Goal: Task Accomplishment & Management: Manage account settings

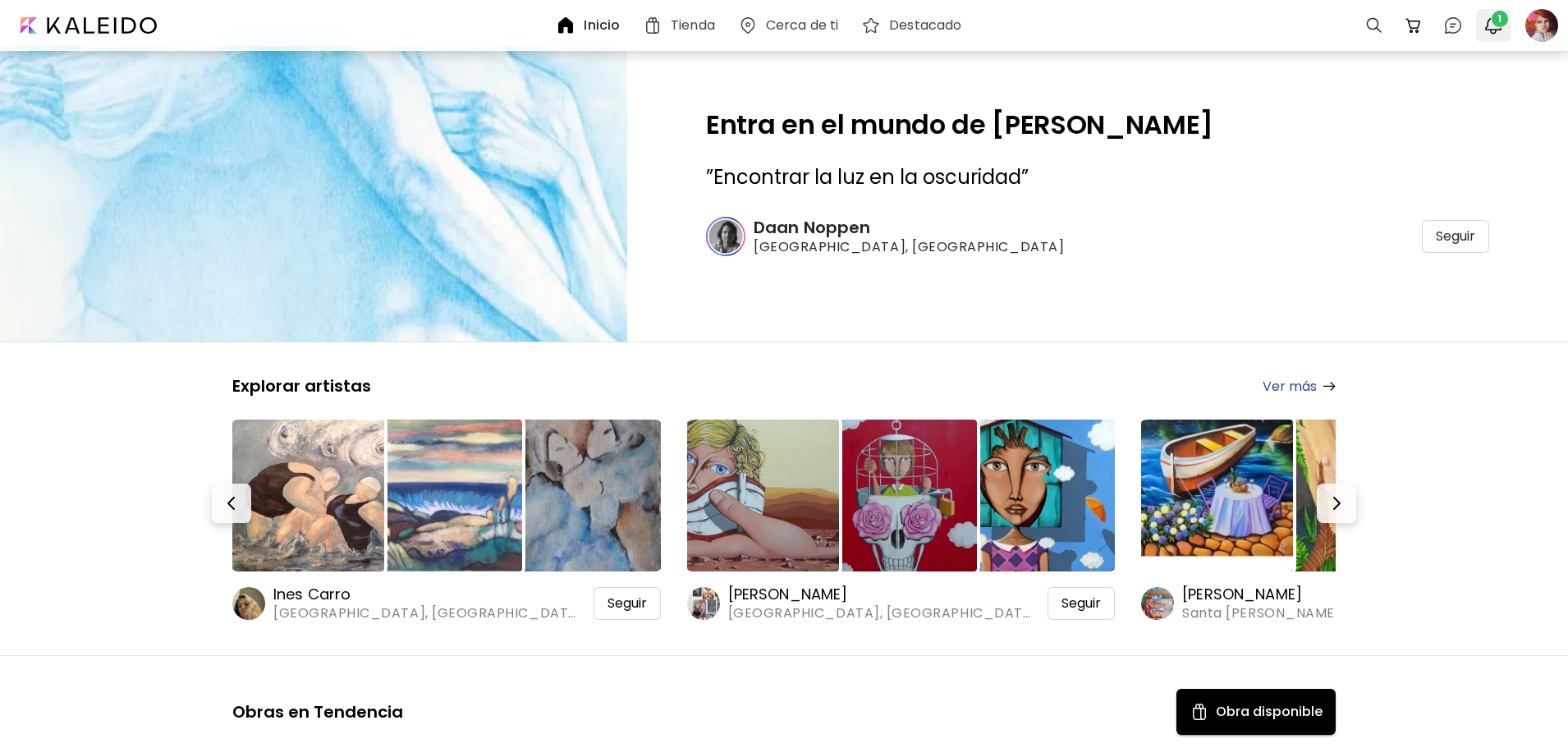
click at [1507, 14] on div at bounding box center [1493, 26] width 35 height 33
click at [1489, 19] on img "button" at bounding box center [1493, 26] width 20 height 20
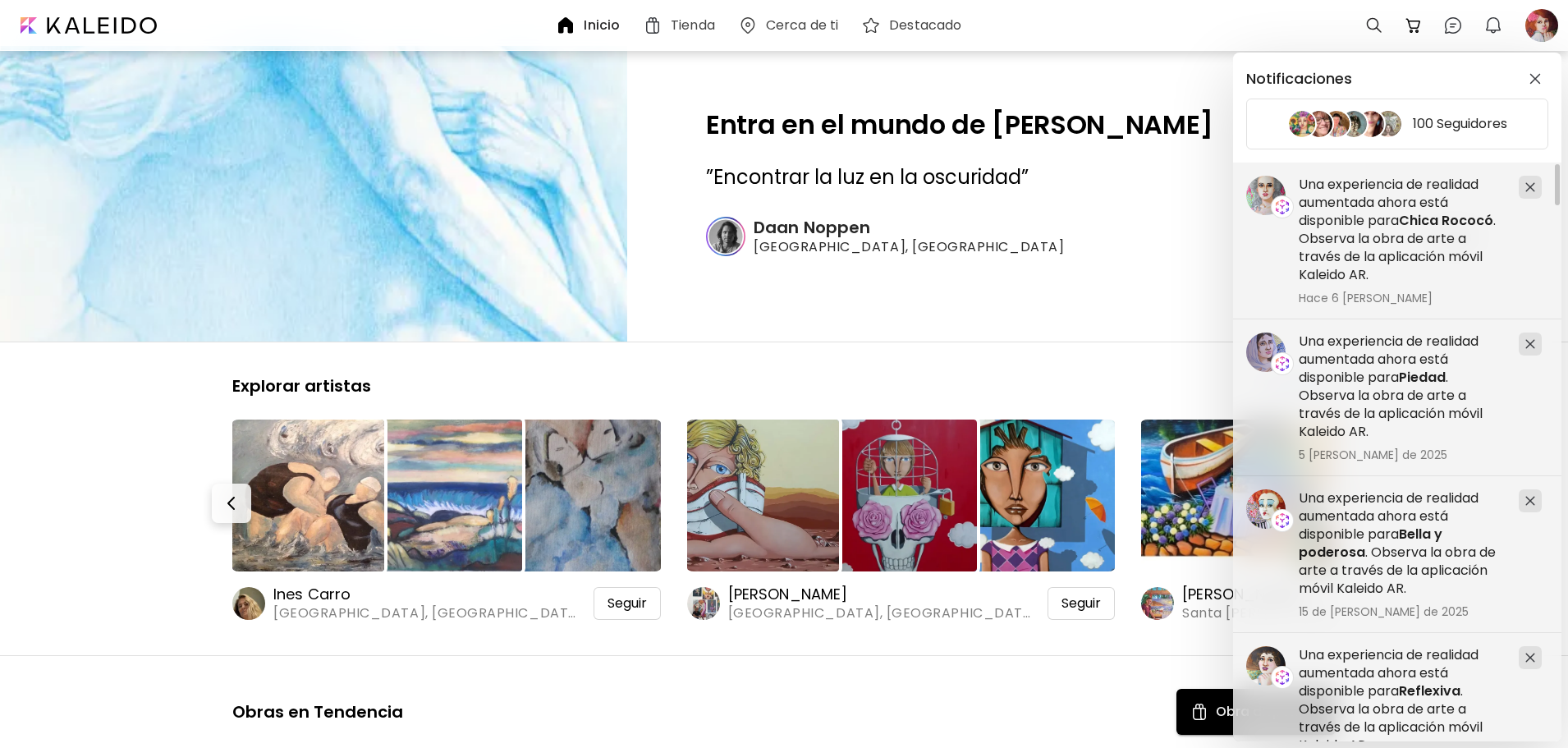
click at [1549, 29] on div "Notificaciones 100 Seguidores Una experiencia de realidad aumentada ahora está …" at bounding box center [784, 374] width 1568 height 748
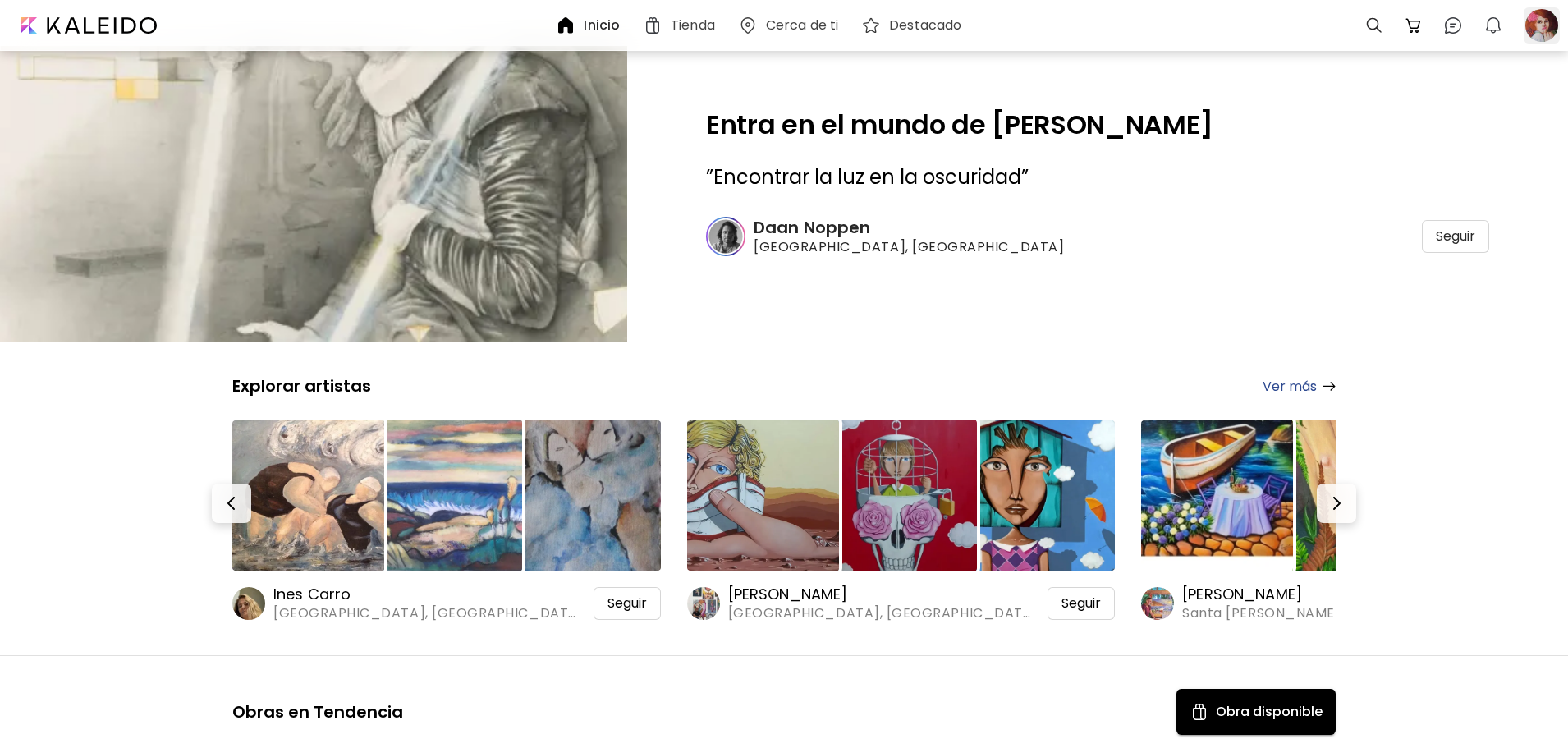
click at [1549, 28] on div at bounding box center [1543, 26] width 36 height 36
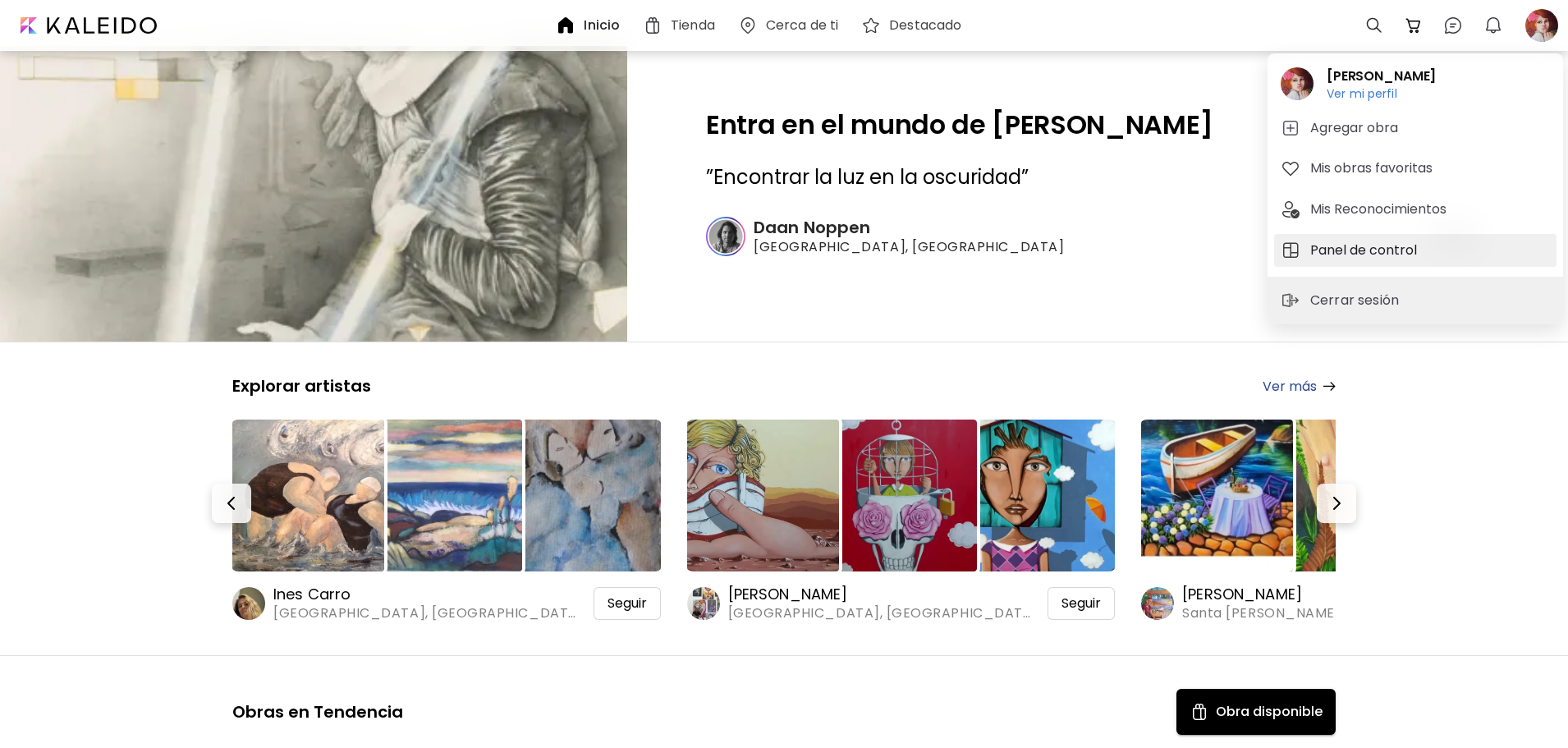
click at [1359, 241] on h5 "Panel de control" at bounding box center [1366, 251] width 112 height 20
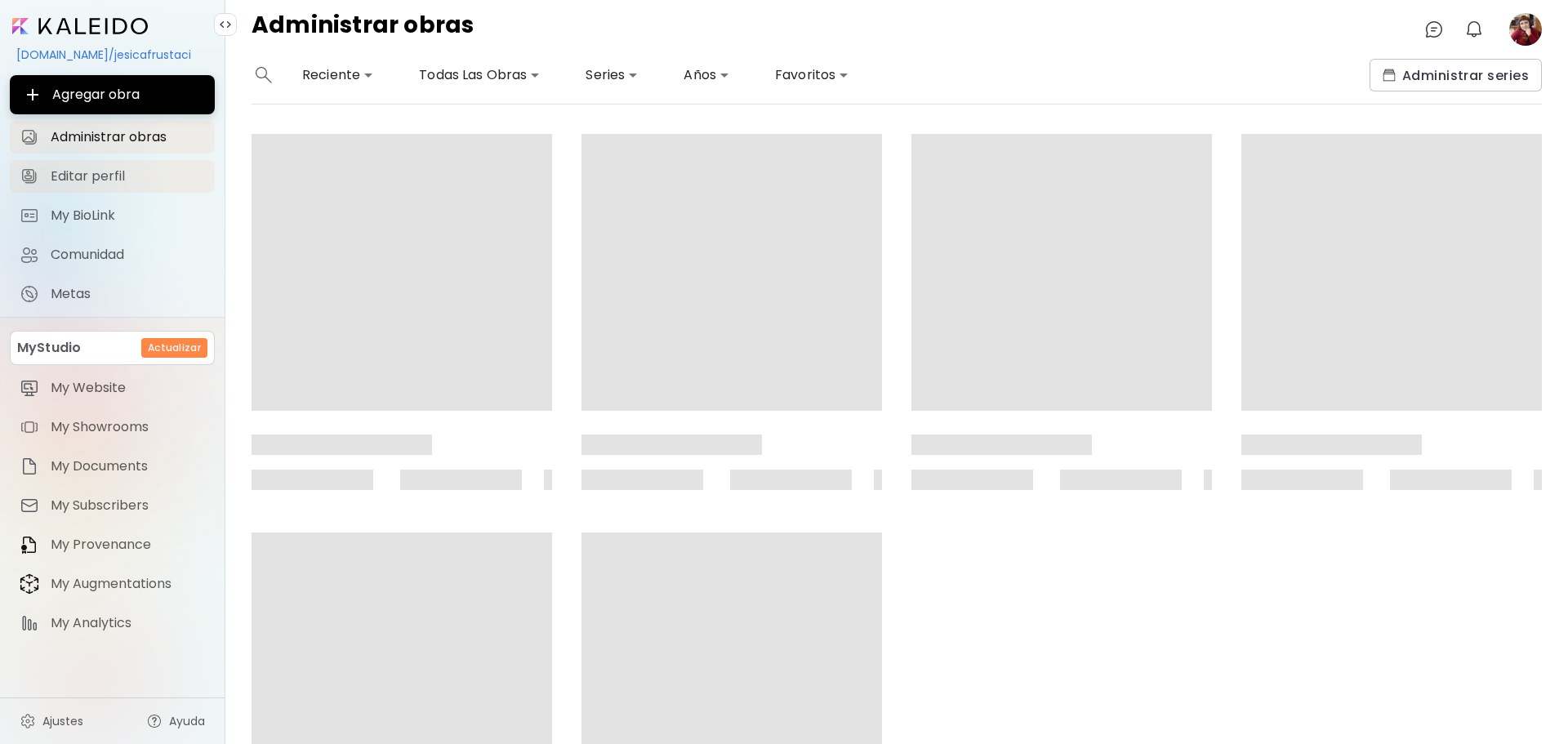
click at [82, 179] on span "Editar perfil" at bounding box center [128, 177] width 154 height 16
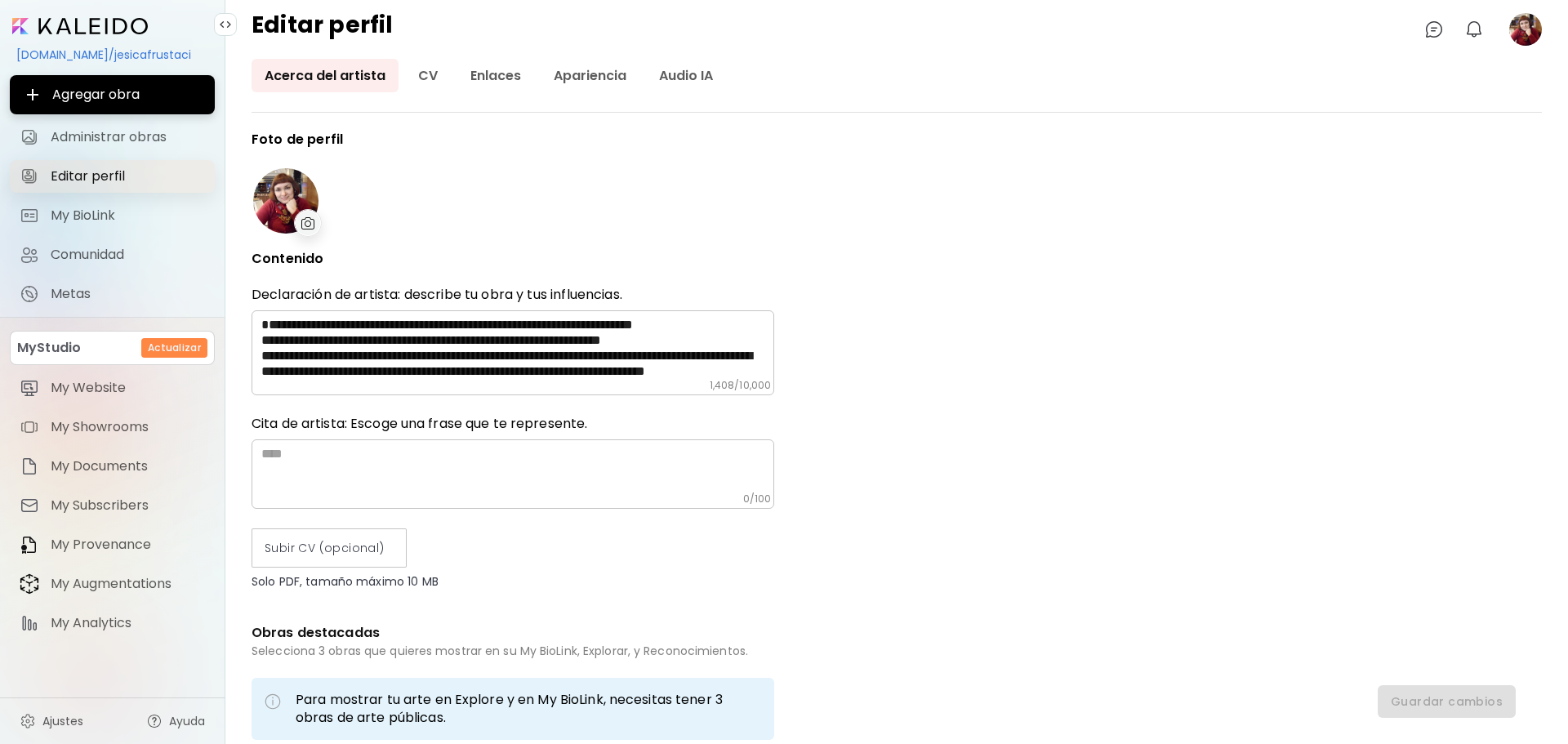
type input "*********"
type input "**********"
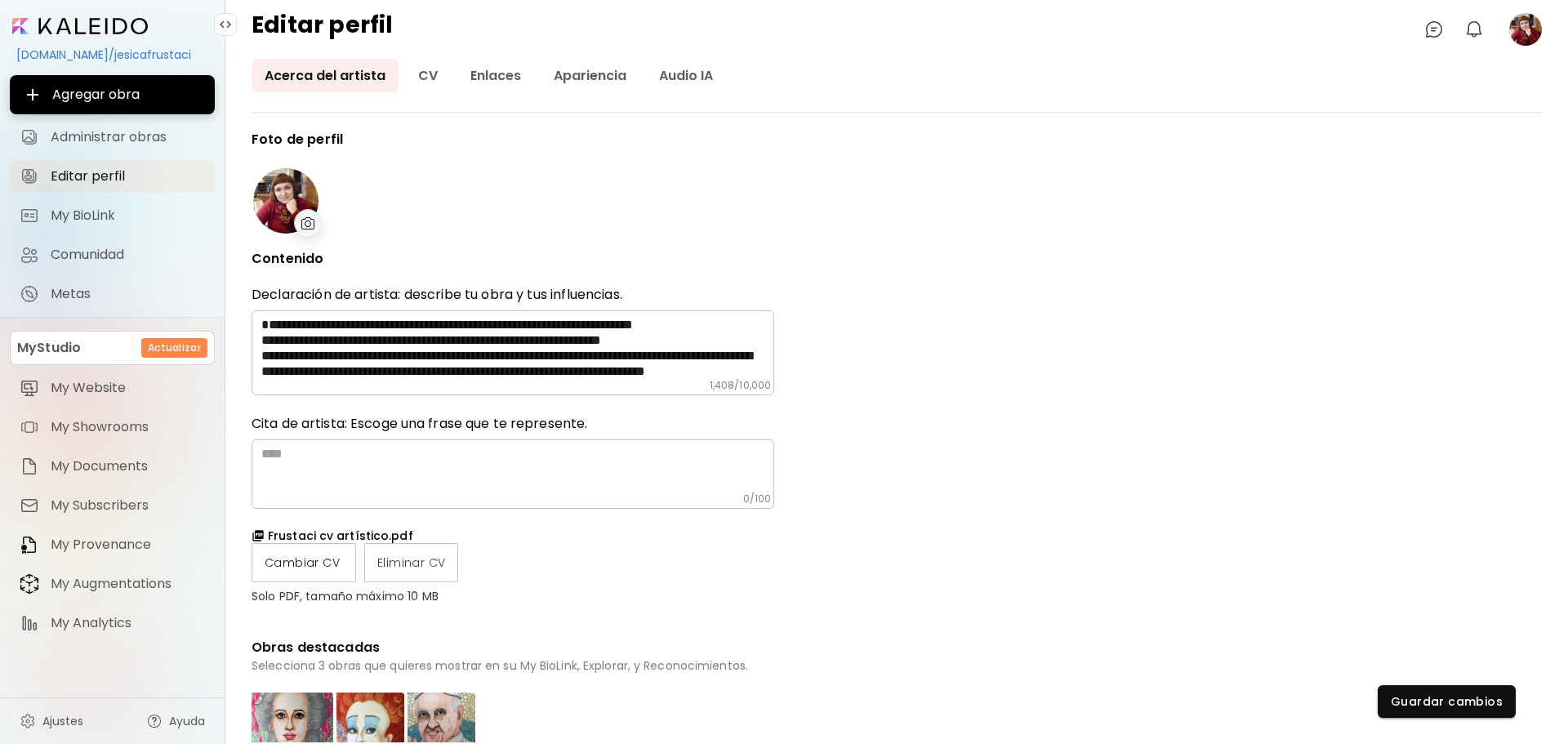
click at [312, 557] on span "Cambiar CV" at bounding box center [303, 563] width 79 height 17
click at [0, 0] on input "Cambiar CV" at bounding box center [0, 0] width 0 height 0
click at [1501, 703] on span "Guardar cambios" at bounding box center [1448, 702] width 112 height 17
